Goal: Task Accomplishment & Management: Use online tool/utility

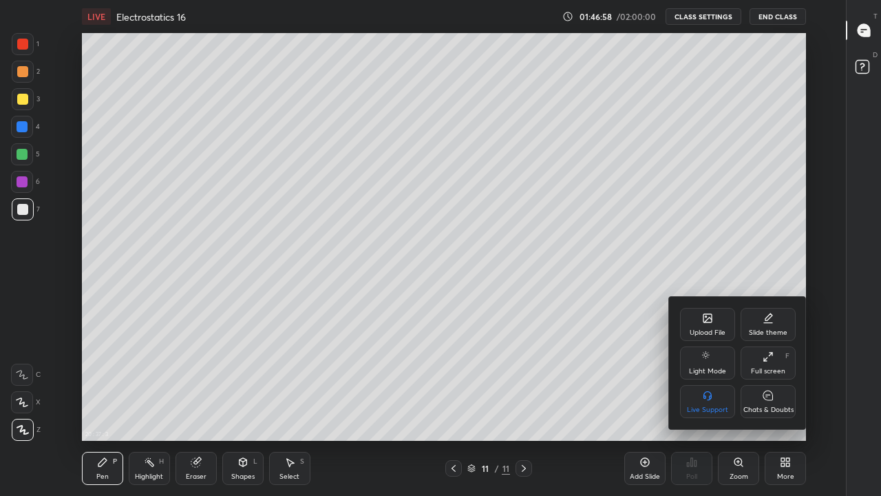
scroll to position [5, 1]
click at [773, 398] on icon at bounding box center [768, 395] width 11 height 14
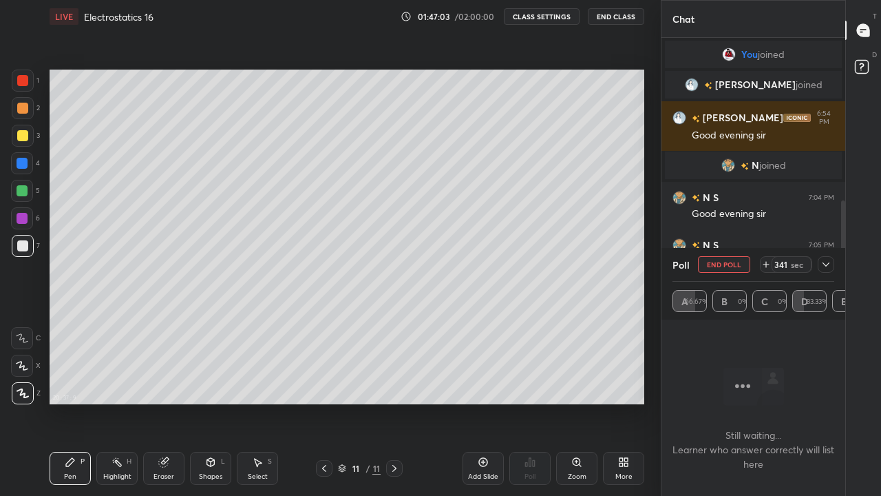
scroll to position [68419, 68220]
click at [741, 268] on button "End Poll" at bounding box center [724, 264] width 52 height 17
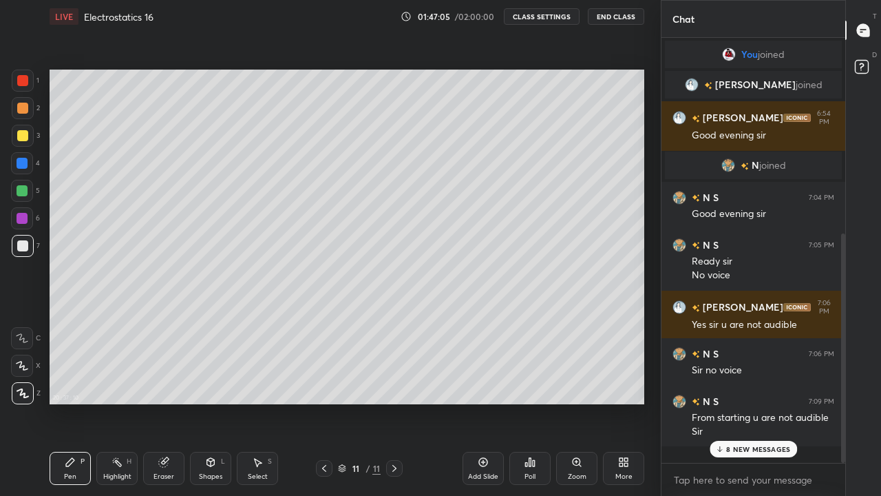
scroll to position [0, 0]
click at [746, 449] on p "8 NEW MESSAGES" at bounding box center [758, 449] width 64 height 8
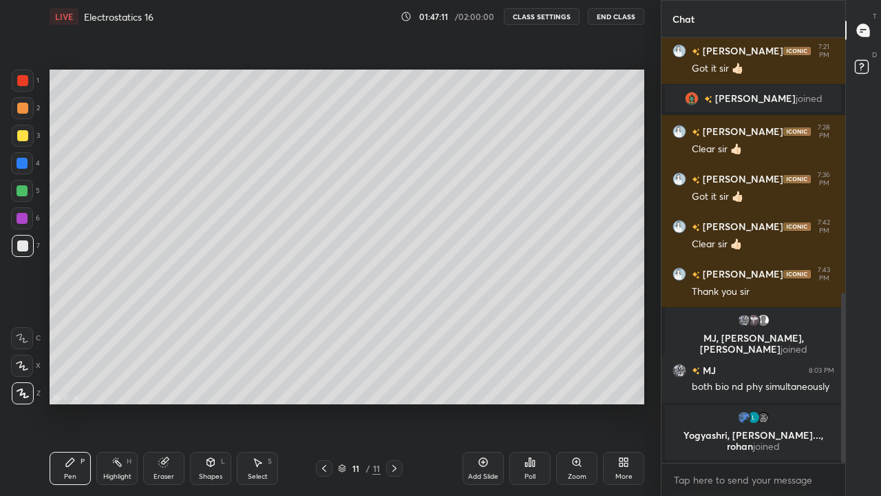
click at [533, 471] on div "Poll" at bounding box center [529, 467] width 41 height 33
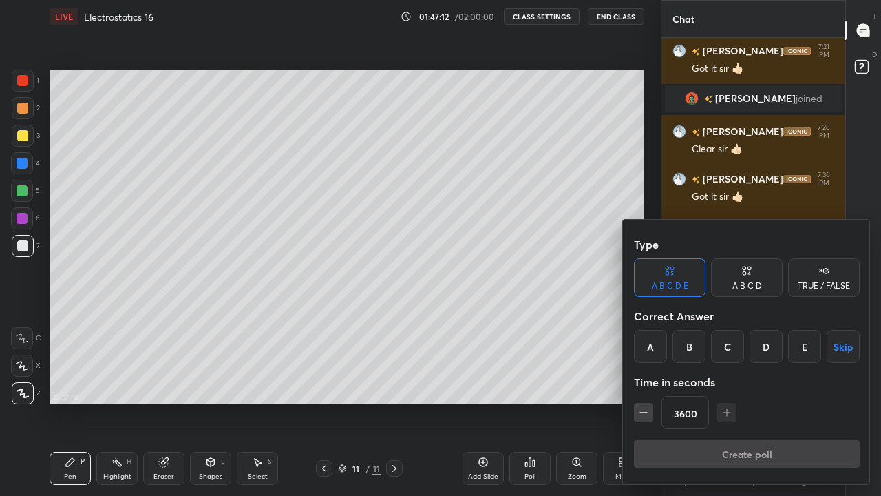
click at [842, 343] on button "Skip" at bounding box center [843, 346] width 33 height 33
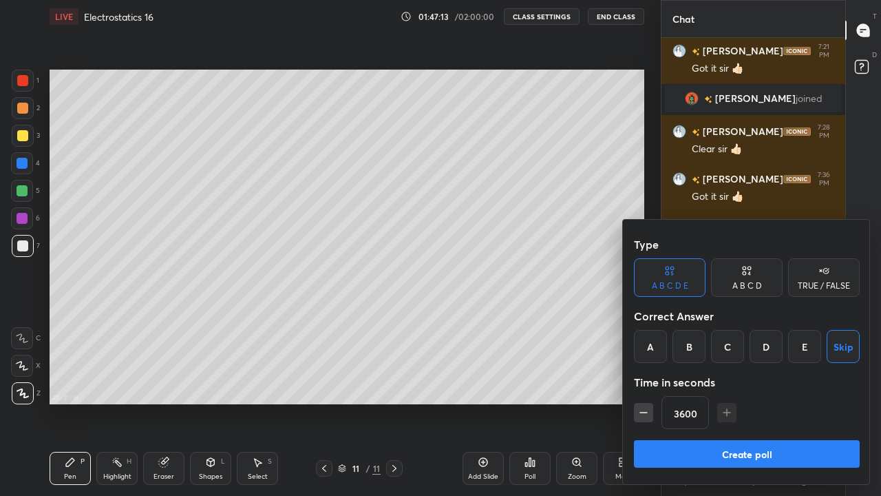
click at [752, 456] on button "Create poll" at bounding box center [747, 454] width 226 height 28
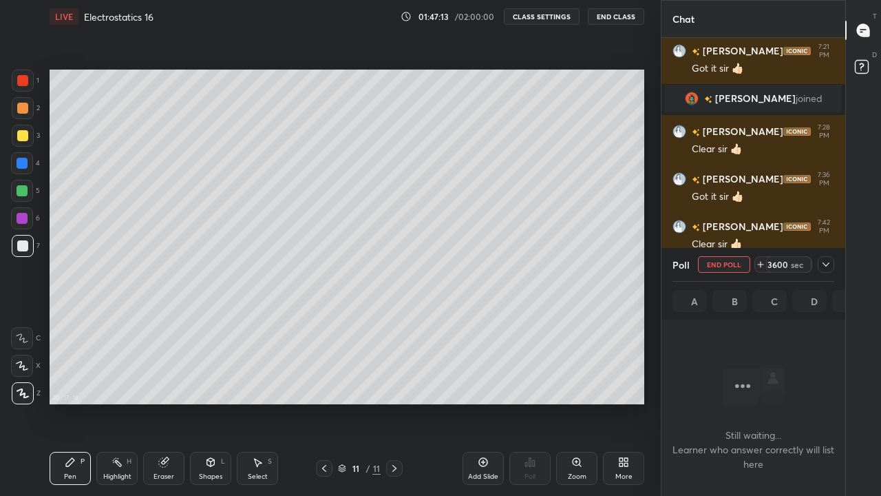
scroll to position [386, 180]
click at [823, 264] on icon at bounding box center [825, 264] width 7 height 4
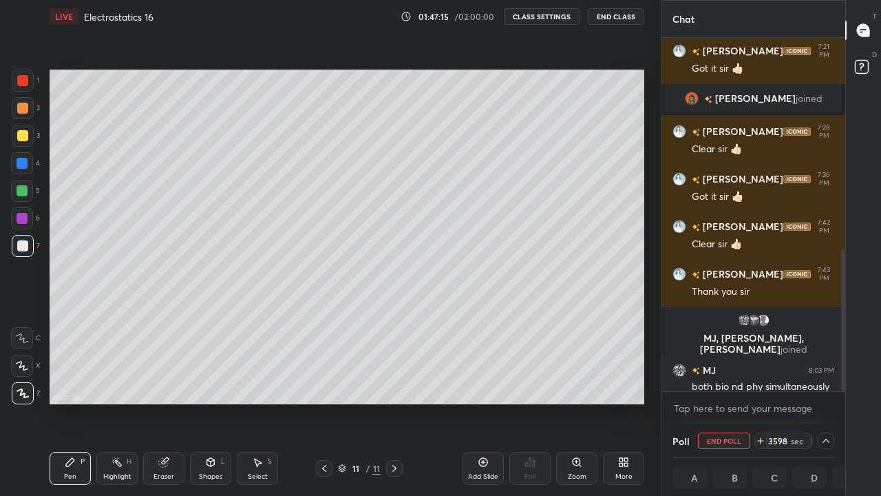
click at [628, 468] on div "More" at bounding box center [623, 467] width 41 height 33
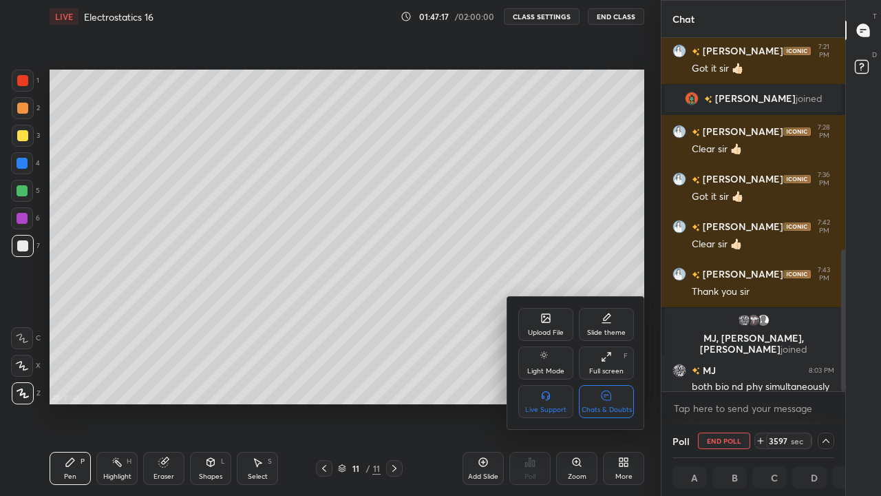
click at [610, 402] on icon at bounding box center [606, 395] width 11 height 14
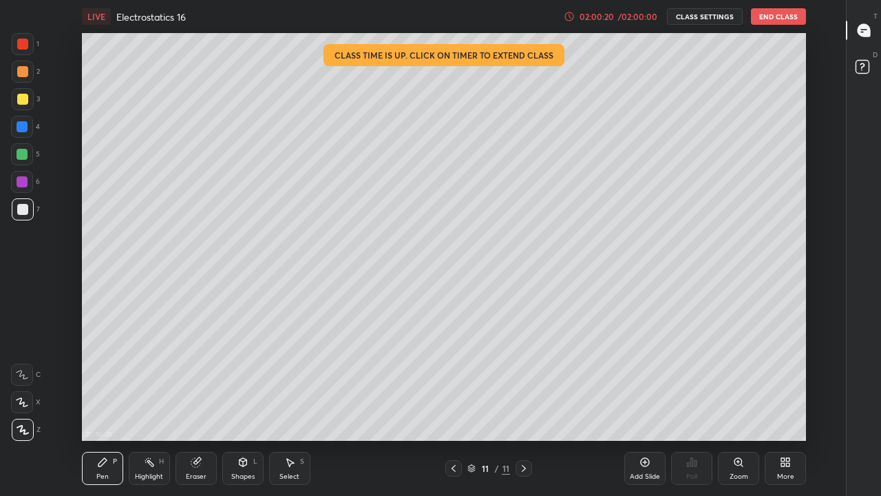
click at [777, 466] on div "More" at bounding box center [785, 467] width 41 height 33
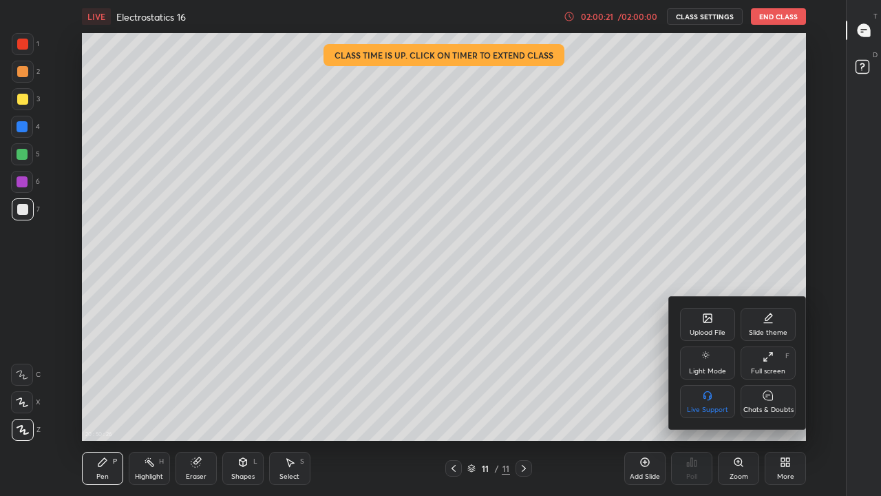
click at [763, 405] on div "Chats & Doubts" at bounding box center [768, 401] width 55 height 33
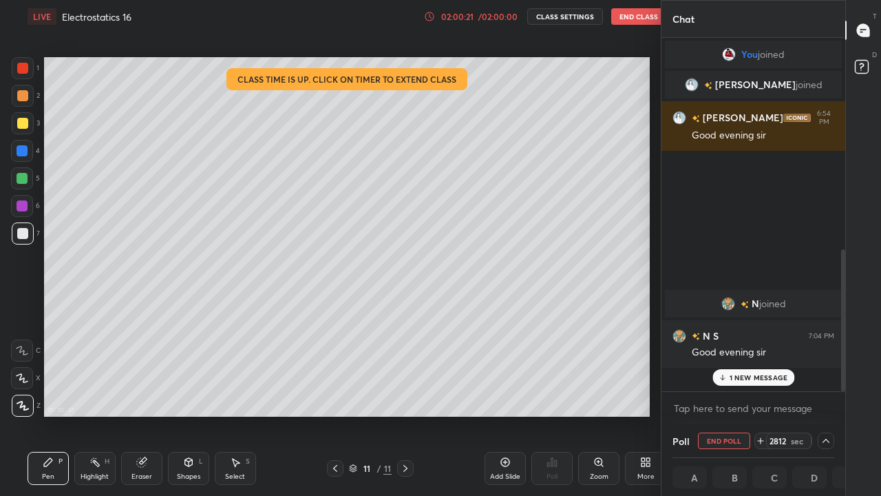
scroll to position [68419, 68220]
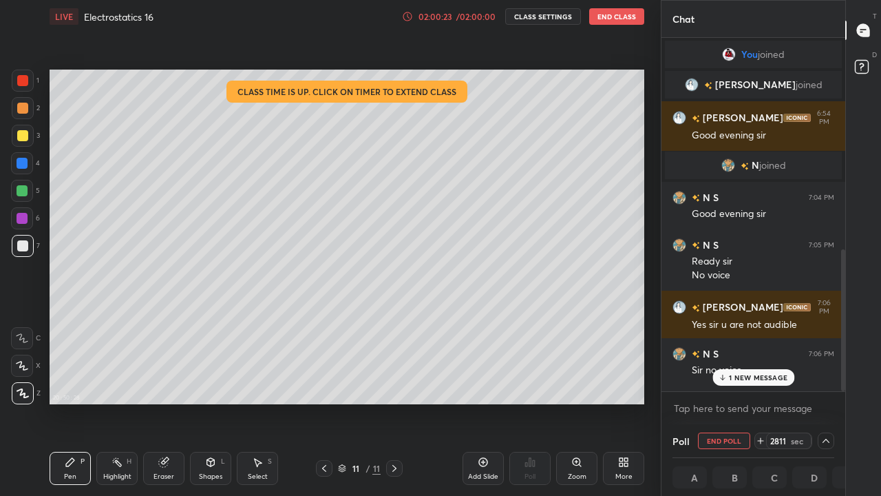
click at [737, 439] on button "End Poll" at bounding box center [724, 440] width 52 height 17
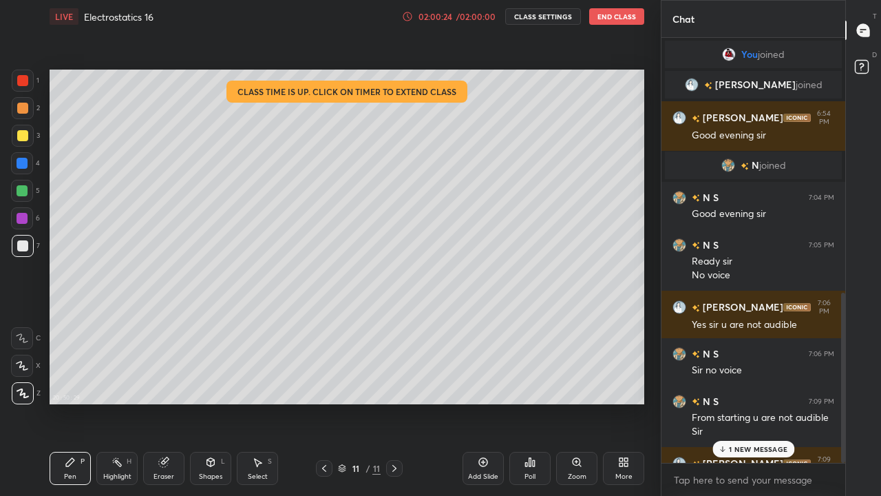
scroll to position [454, 180]
click at [632, 18] on button "End Class" at bounding box center [616, 16] width 55 height 17
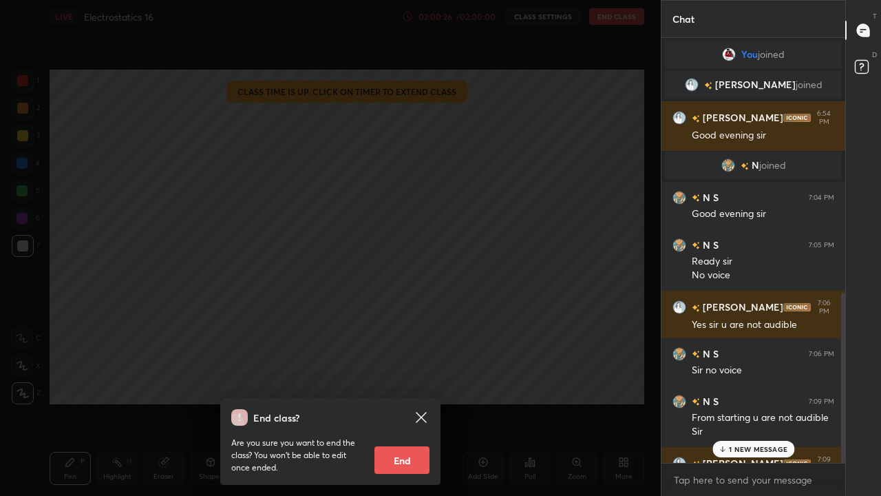
click at [418, 461] on button "End" at bounding box center [401, 460] width 55 height 28
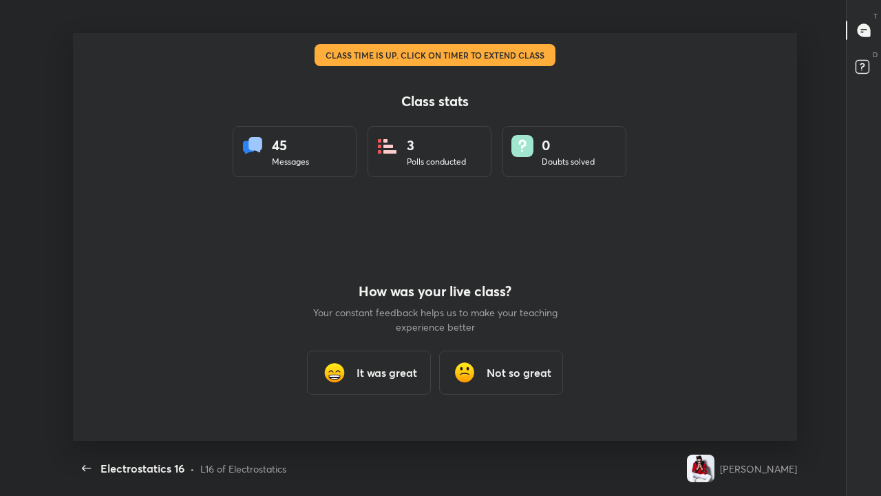
scroll to position [5, 1]
click at [92, 471] on icon "button" at bounding box center [86, 468] width 17 height 17
